Goal: Find specific page/section: Find specific page/section

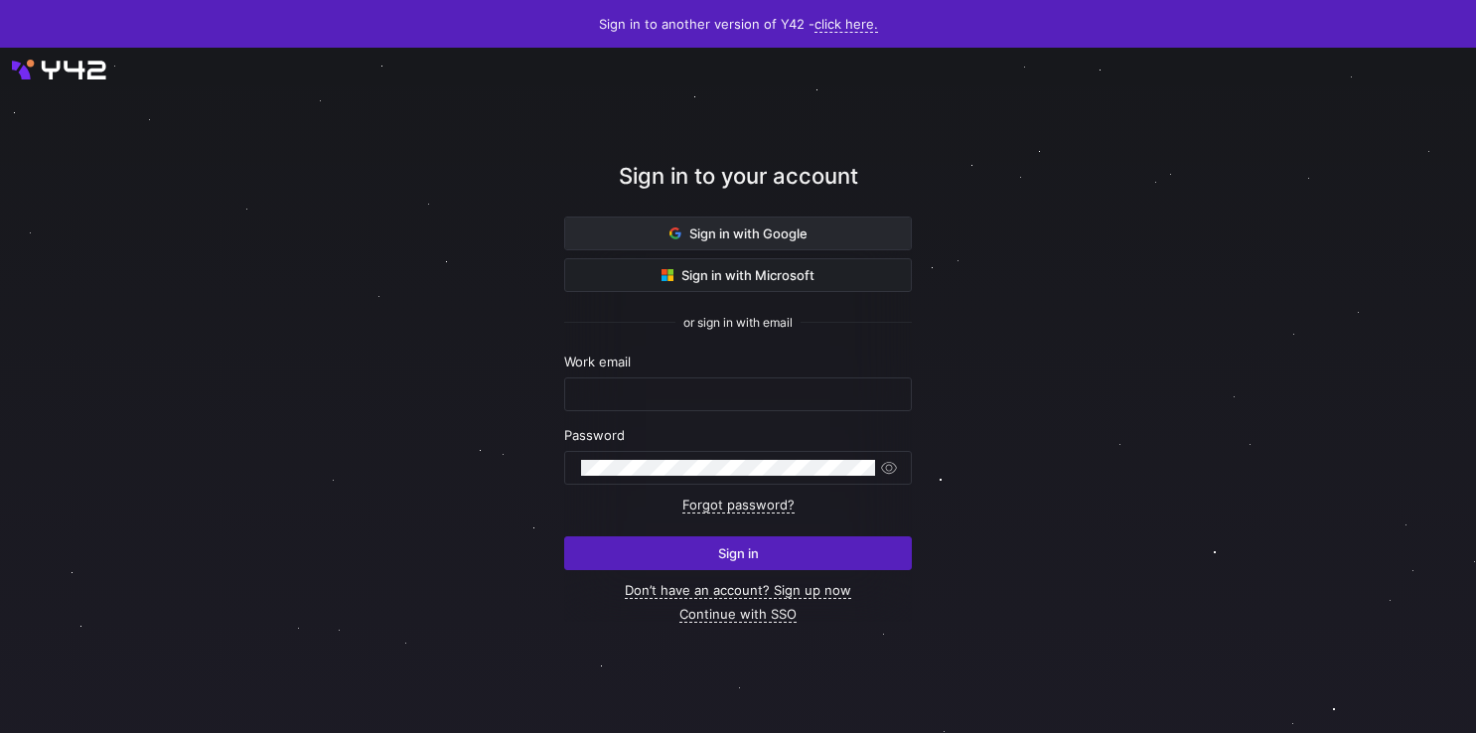
click at [687, 237] on span "Sign in with Google" at bounding box center [739, 234] width 138 height 16
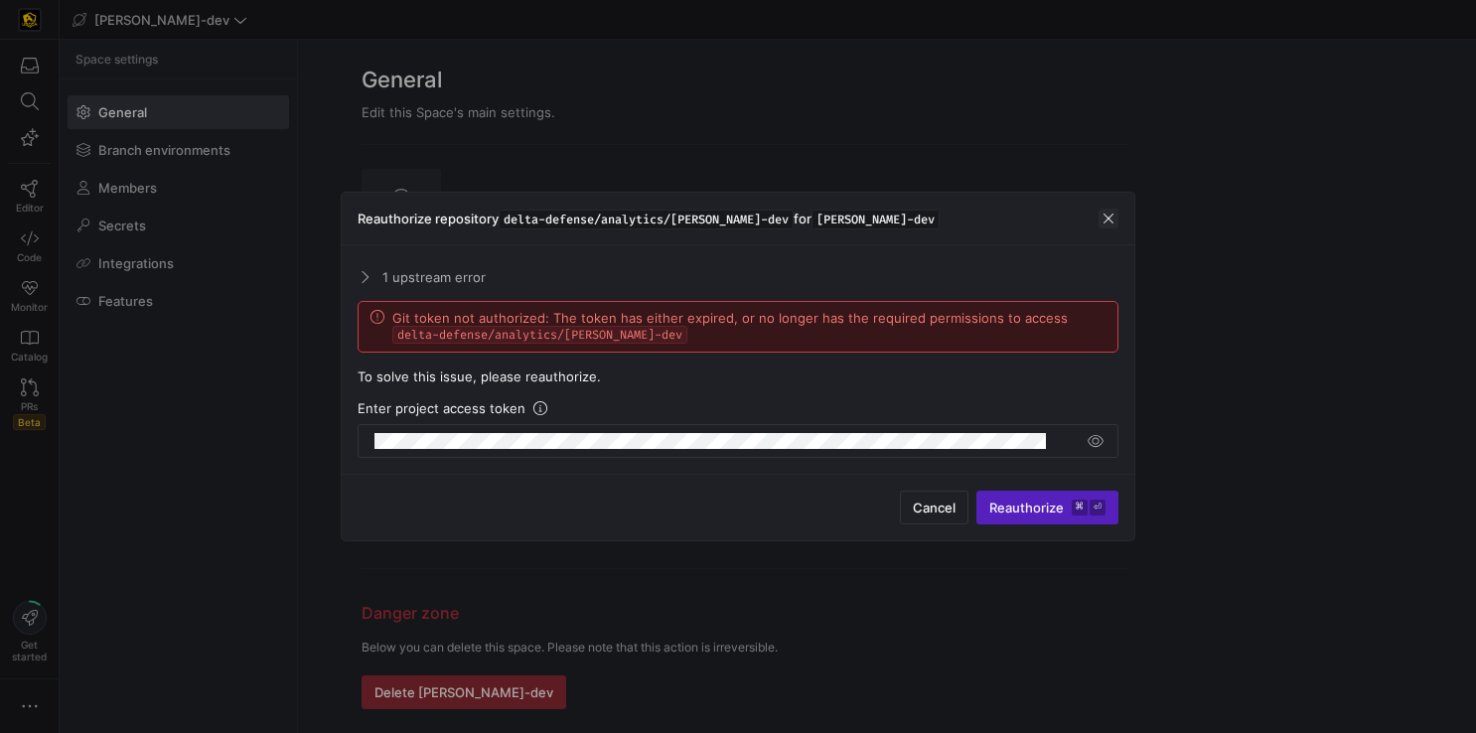
click at [1106, 221] on span "button" at bounding box center [1109, 219] width 20 height 20
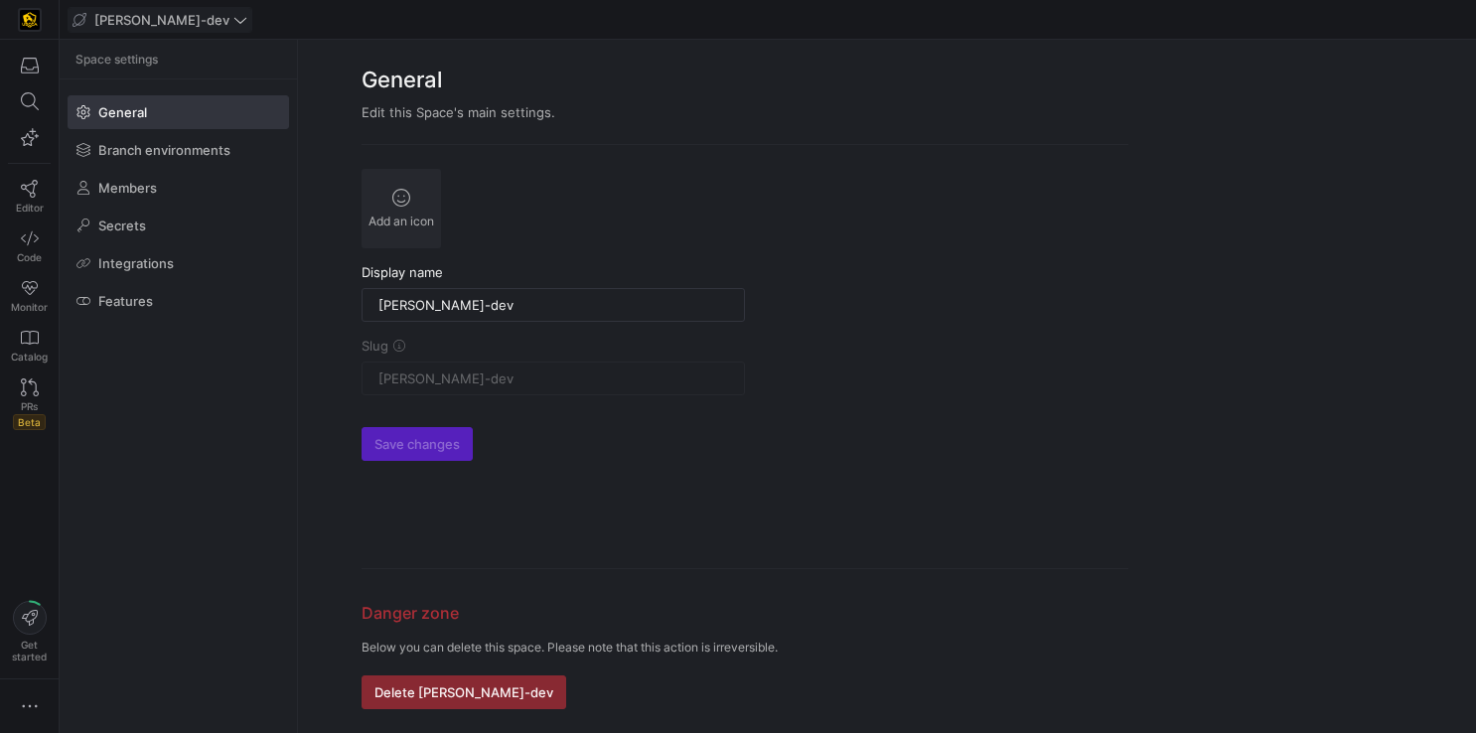
click at [170, 25] on span "edw-dv-dev" at bounding box center [161, 20] width 135 height 16
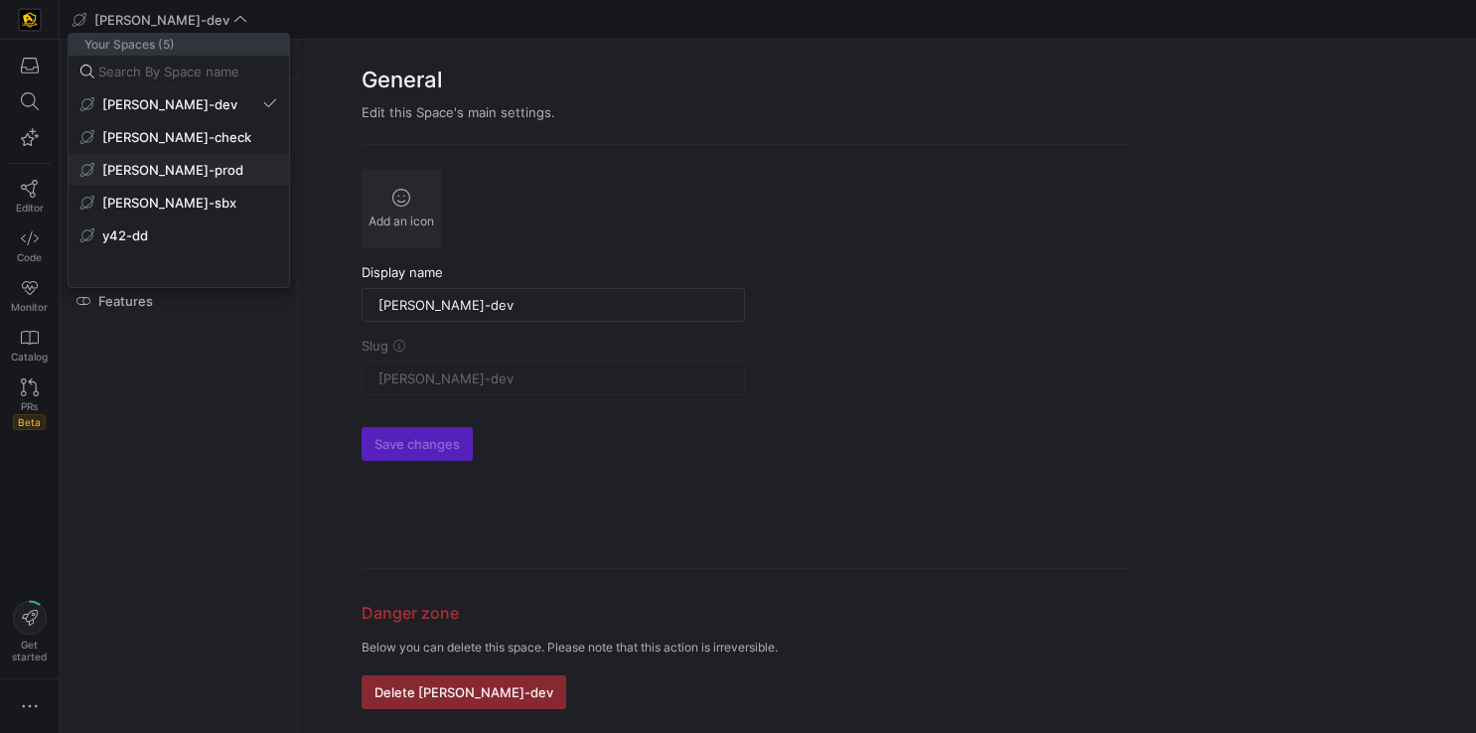
click at [156, 174] on span "[PERSON_NAME]-prod" at bounding box center [172, 170] width 141 height 16
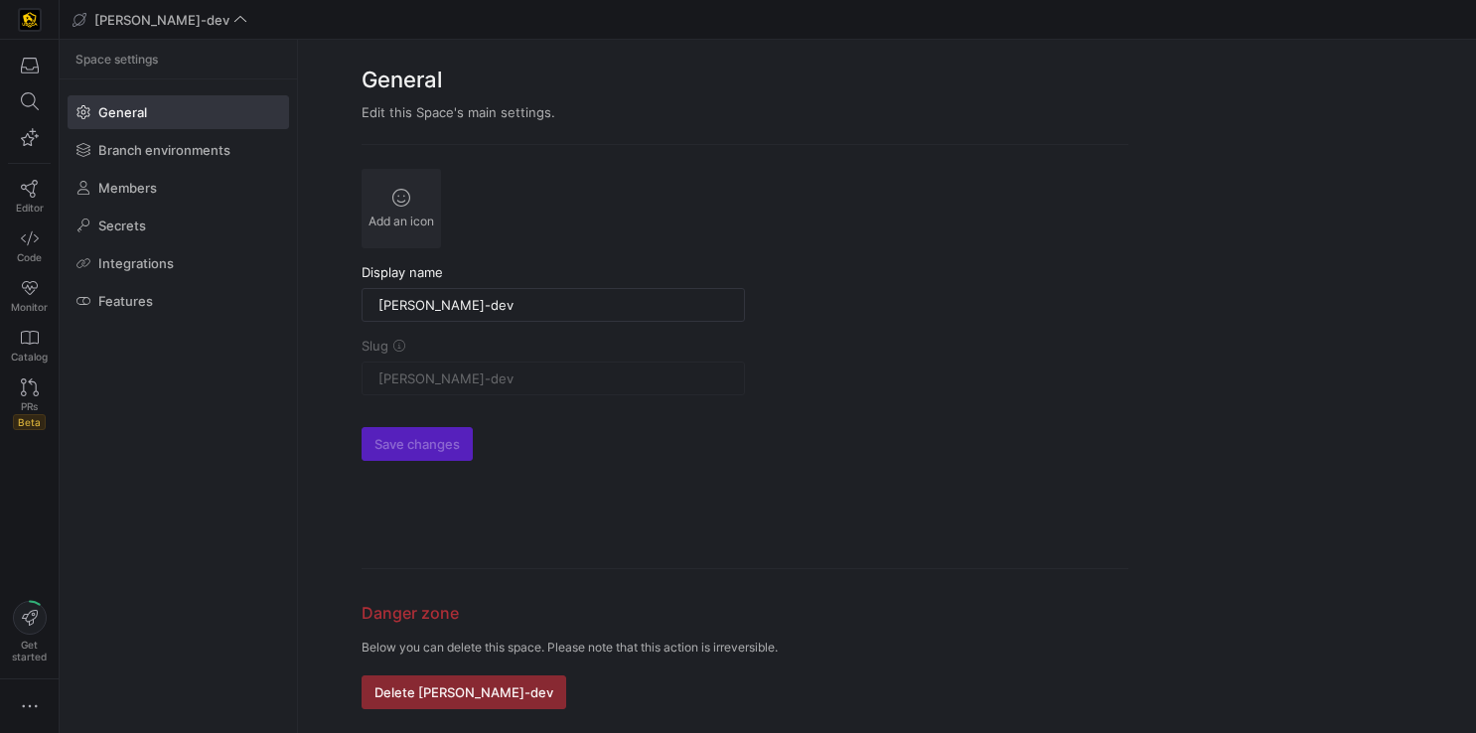
type input "[PERSON_NAME]-prod"
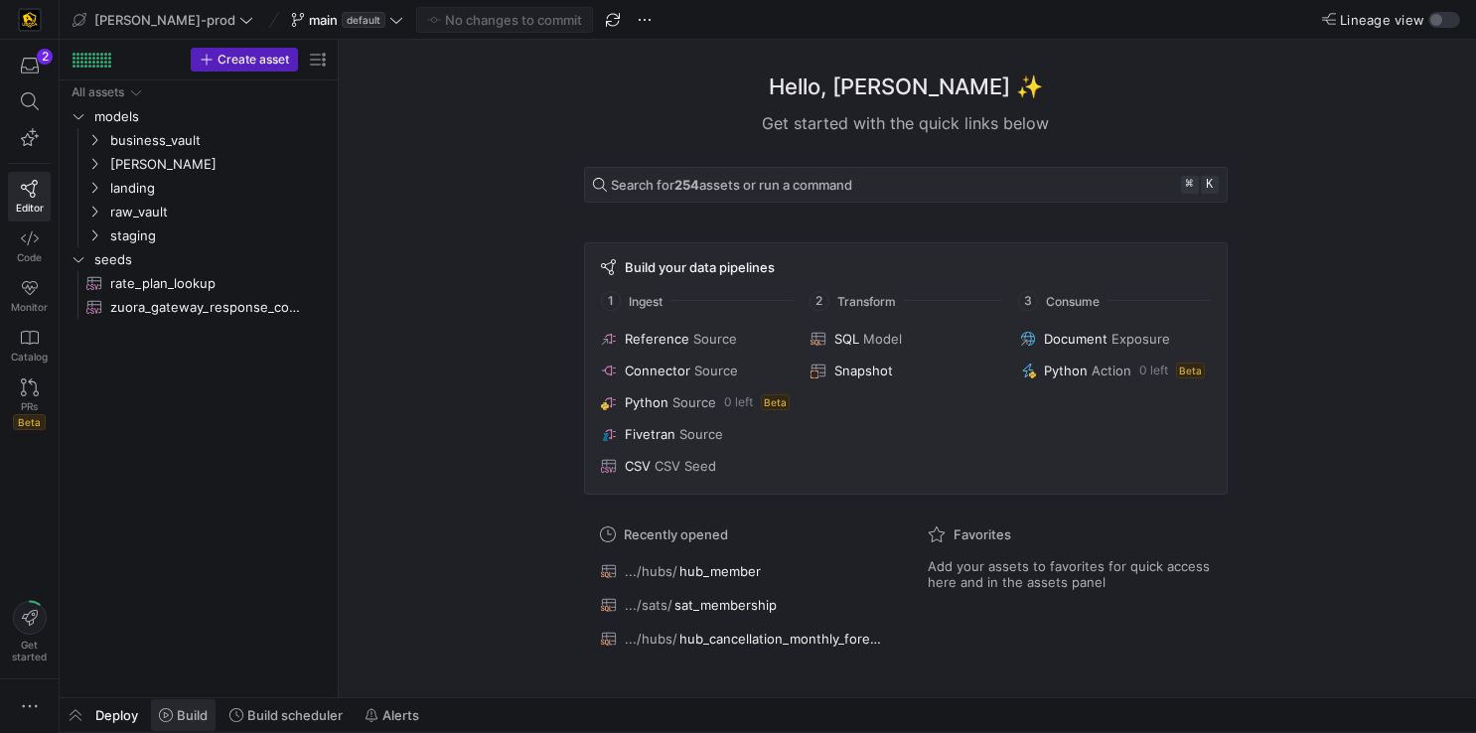
click at [201, 711] on span "Build" at bounding box center [192, 715] width 31 height 16
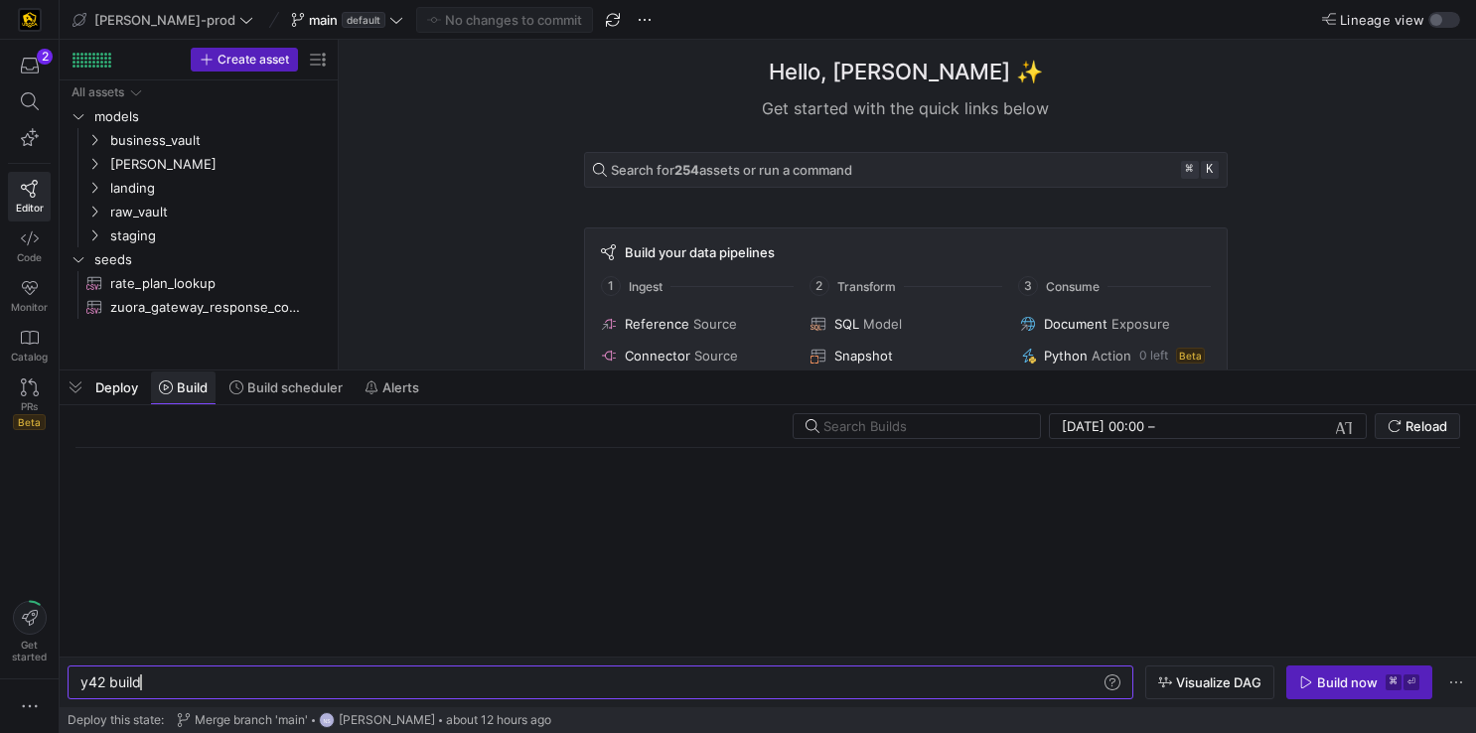
scroll to position [0, 60]
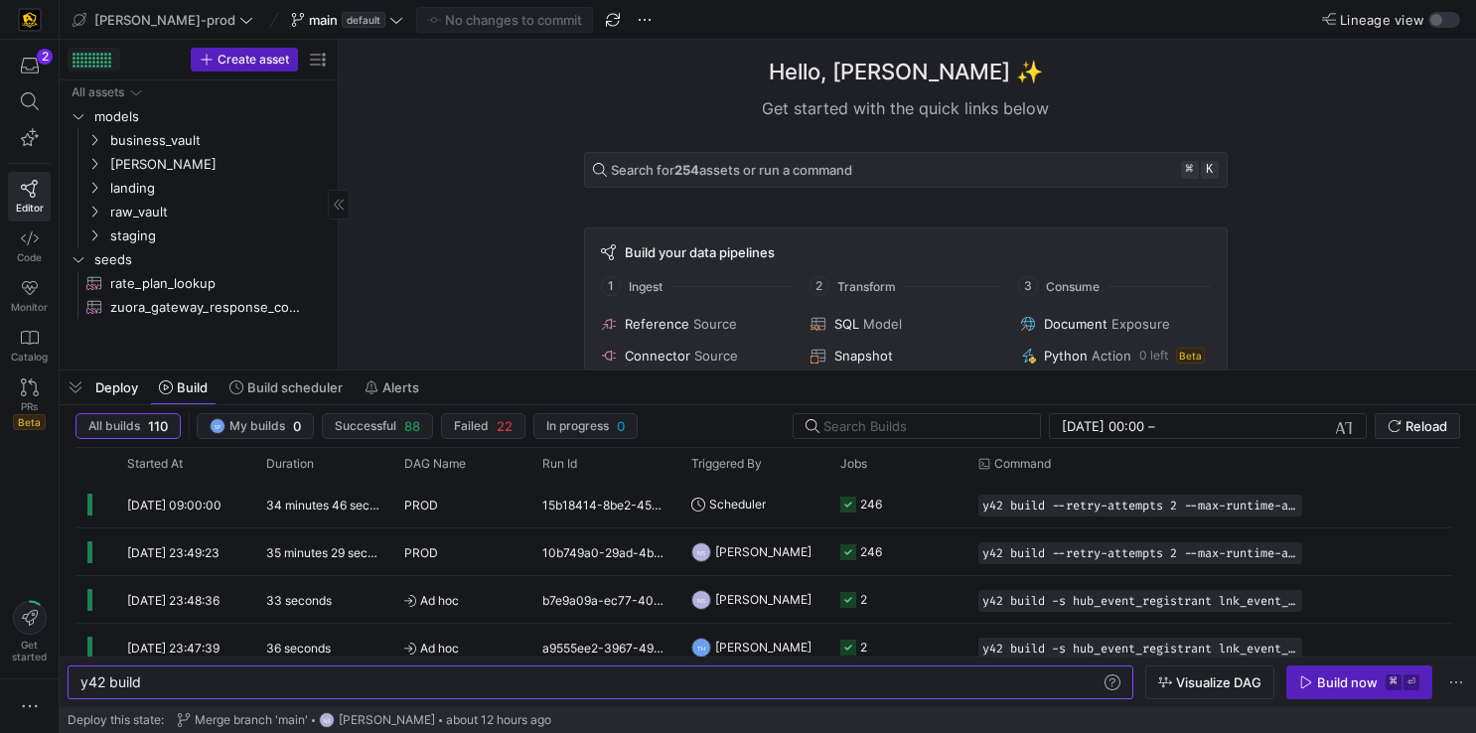
click at [96, 65] on div at bounding box center [97, 66] width 3 height 3
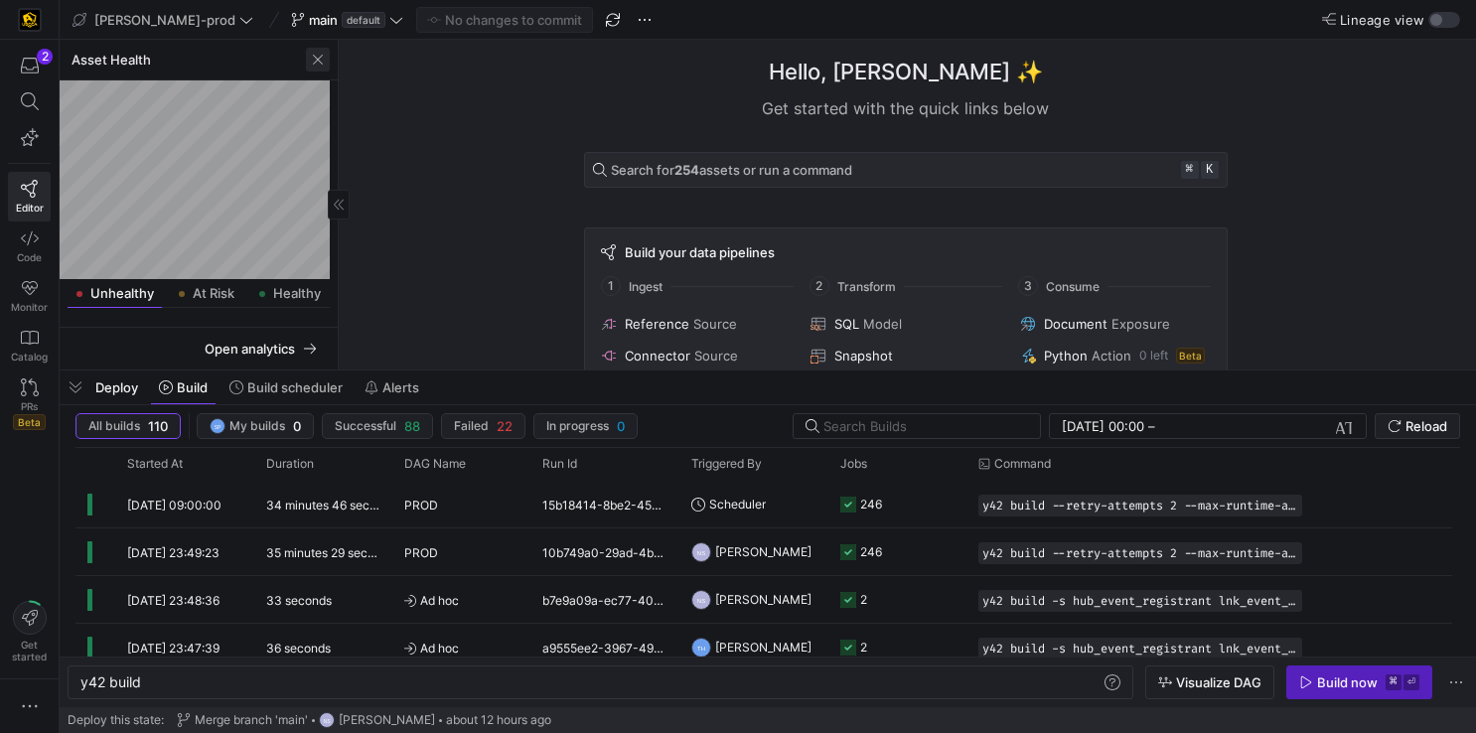
click at [317, 66] on span "button" at bounding box center [318, 60] width 24 height 24
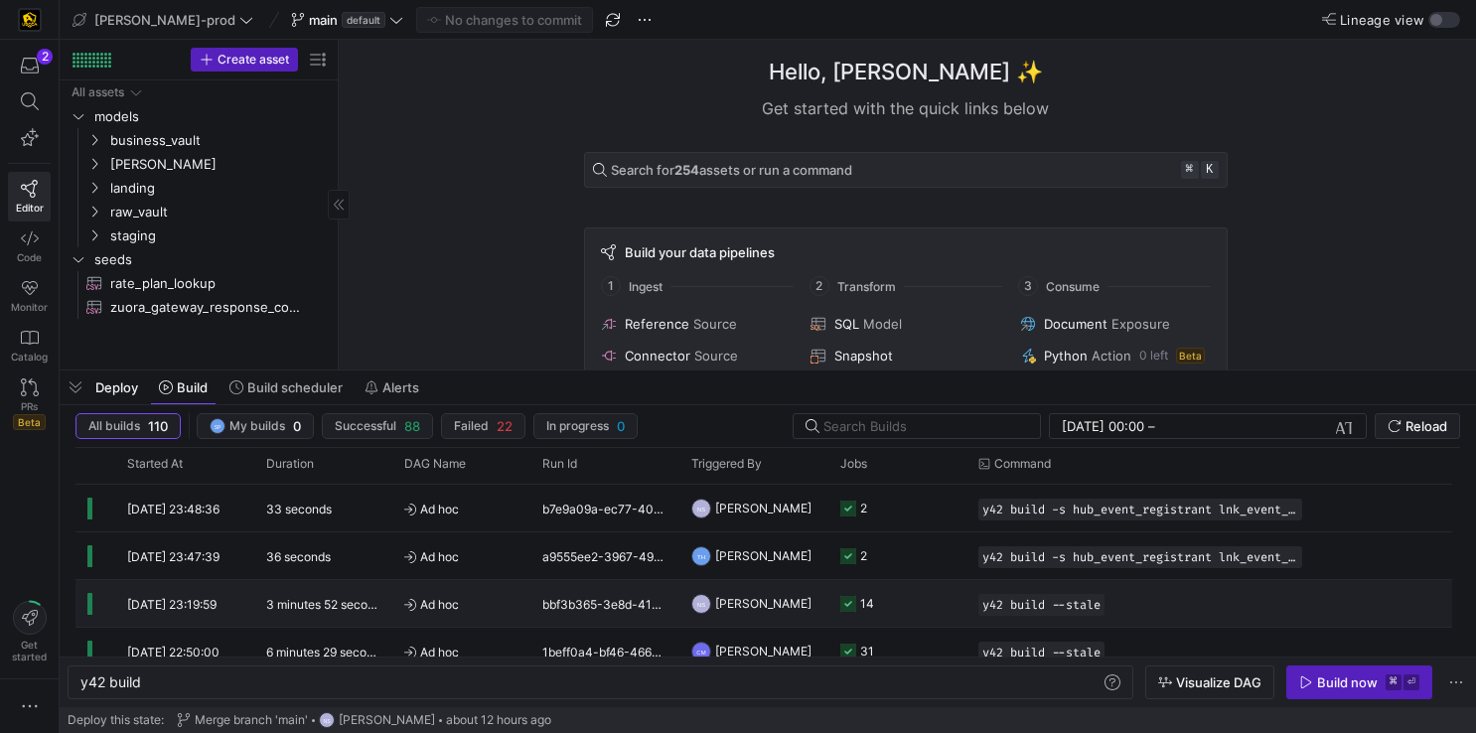
scroll to position [0, 0]
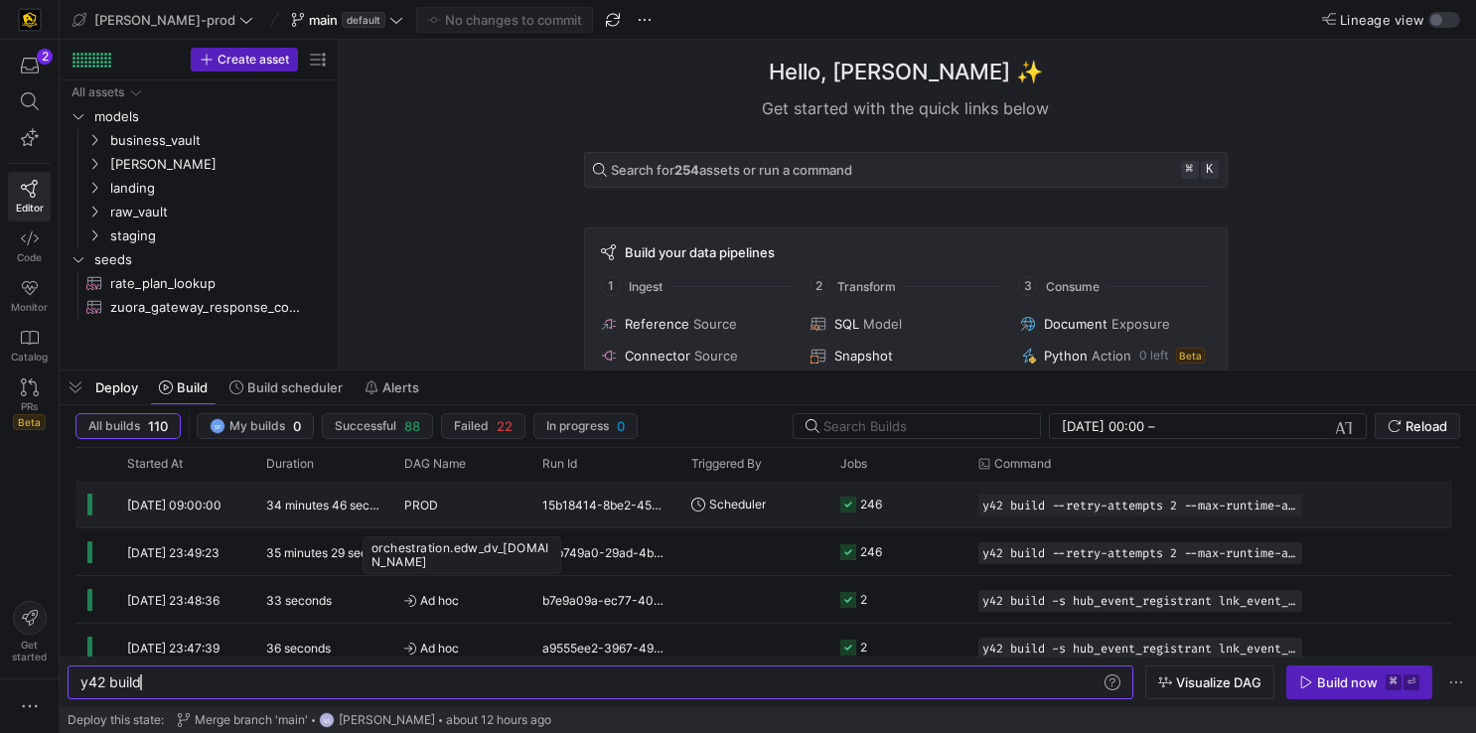
click at [407, 509] on span "PROD" at bounding box center [421, 505] width 34 height 47
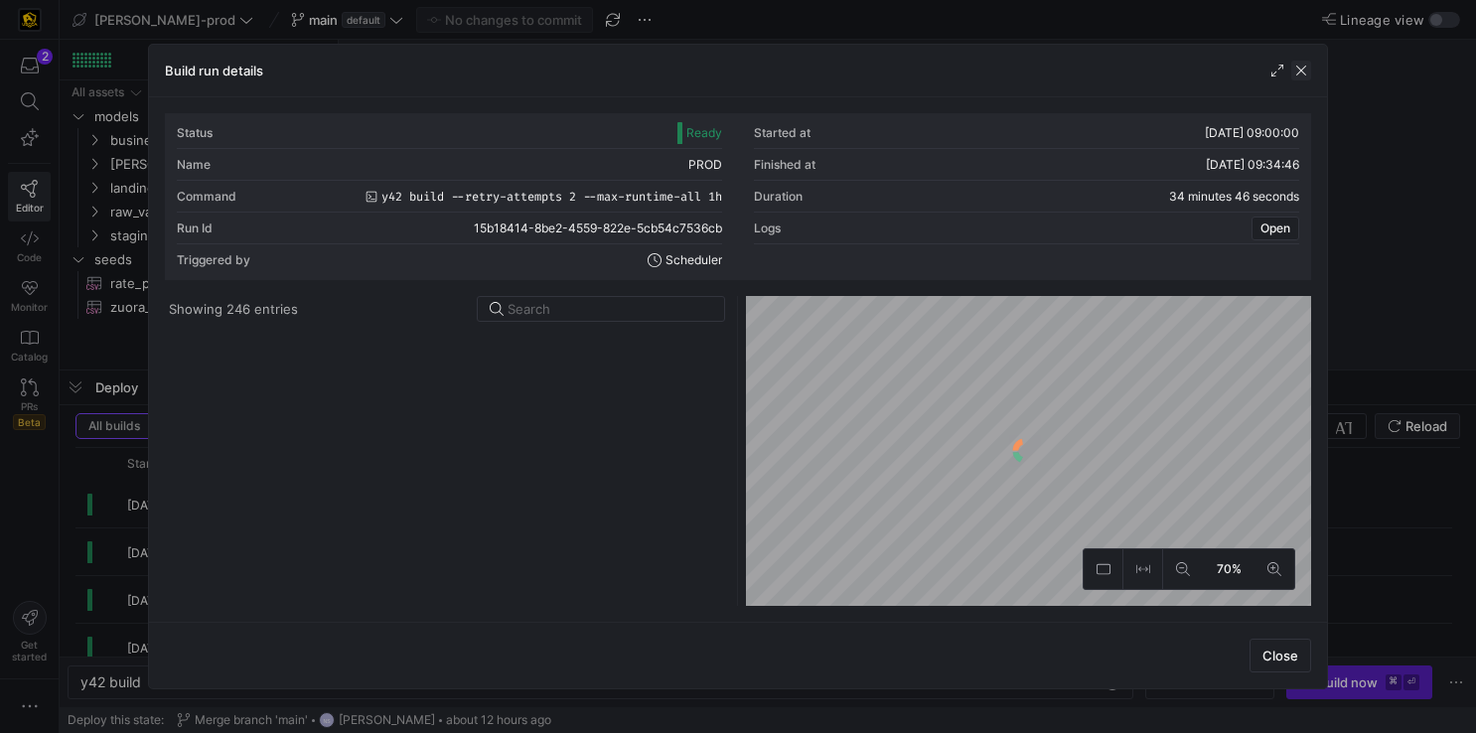
click at [1298, 72] on span "button" at bounding box center [1301, 71] width 20 height 20
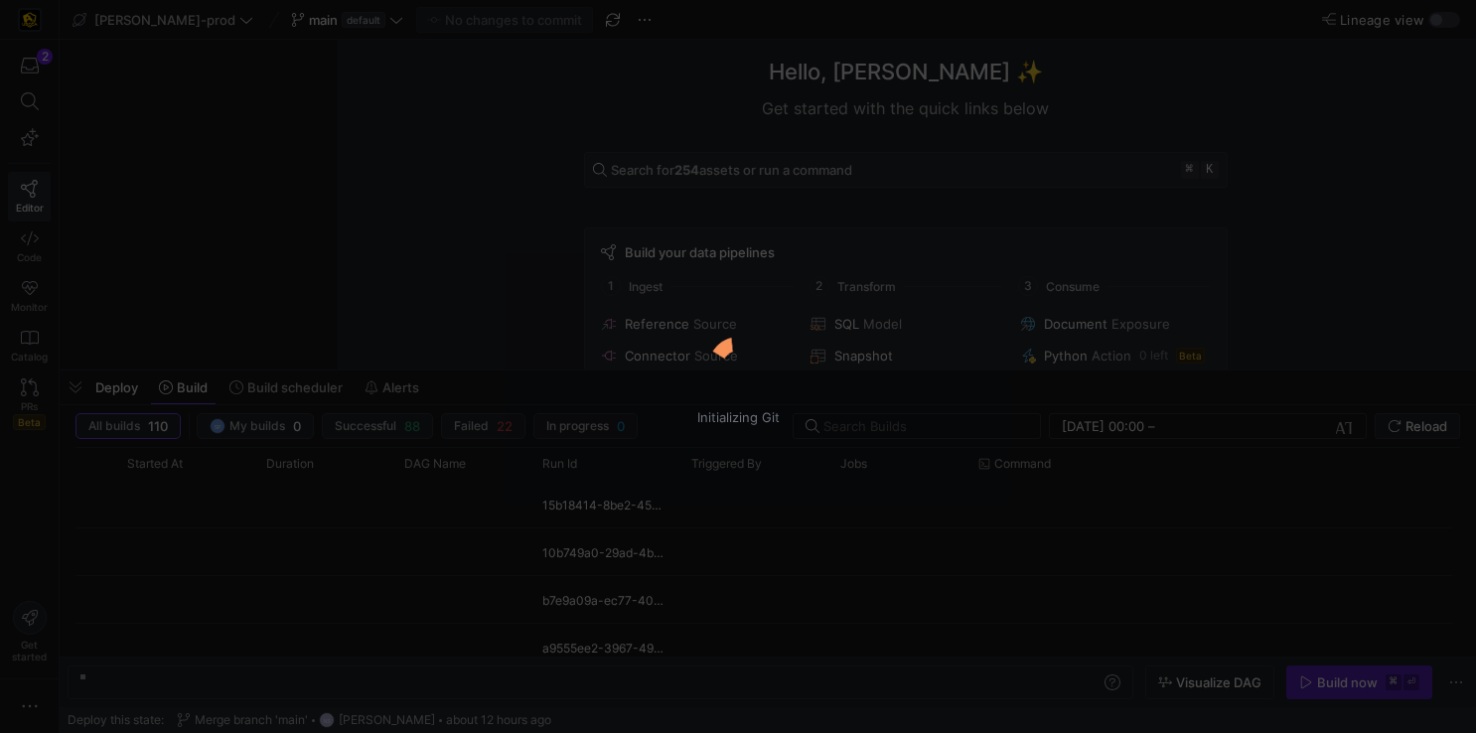
scroll to position [0, 60]
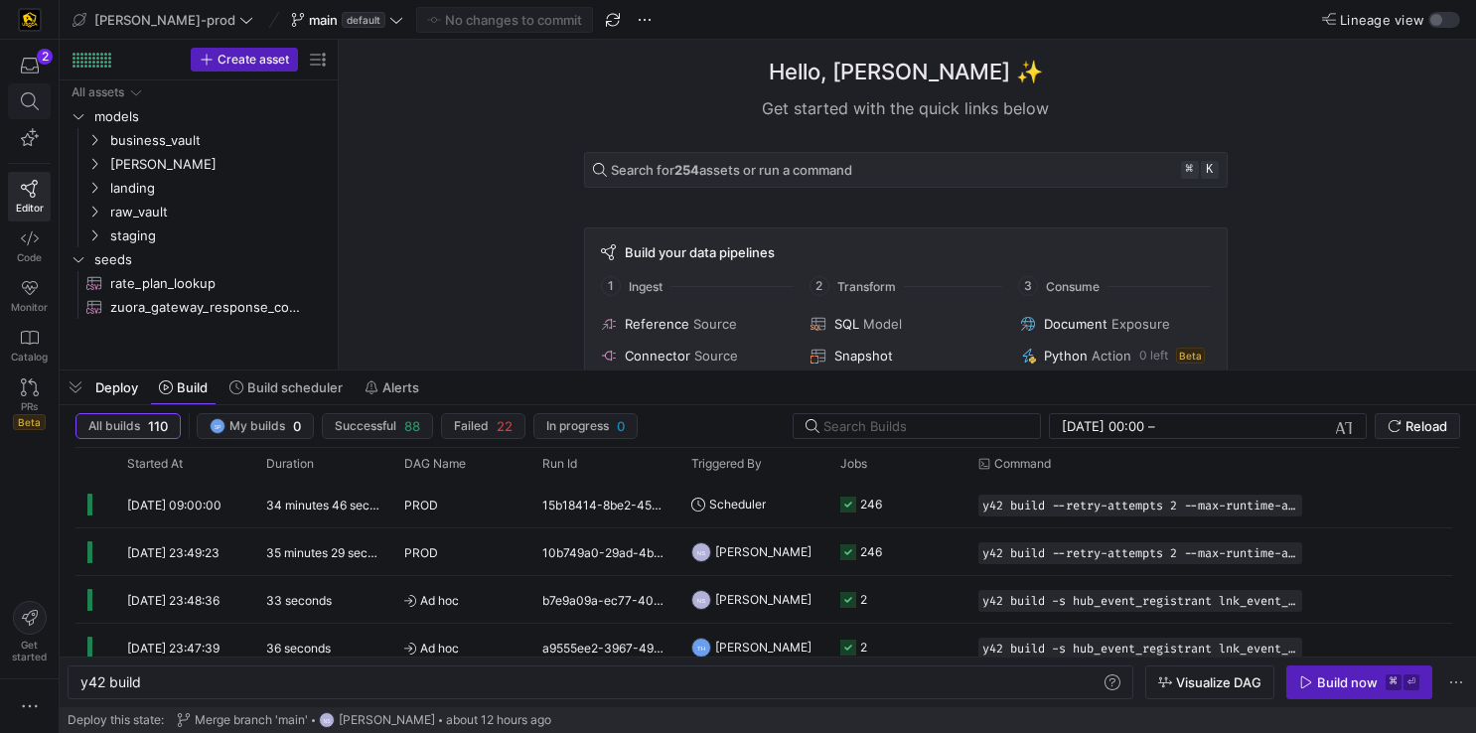
click at [39, 104] on span at bounding box center [29, 101] width 25 height 18
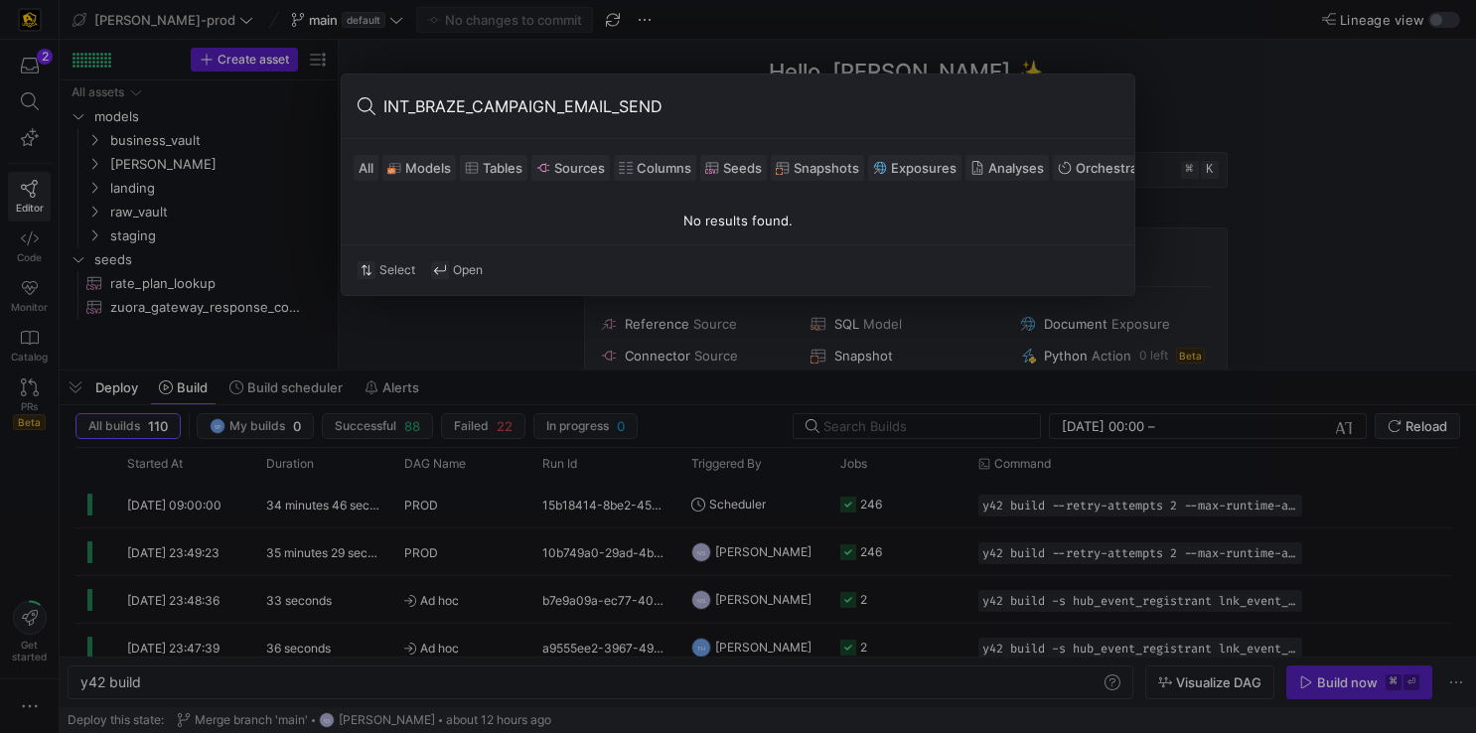
type input "INT_BRAZE_CAMPAIGN_EMAIL_SEND"
